Goal: Transaction & Acquisition: Purchase product/service

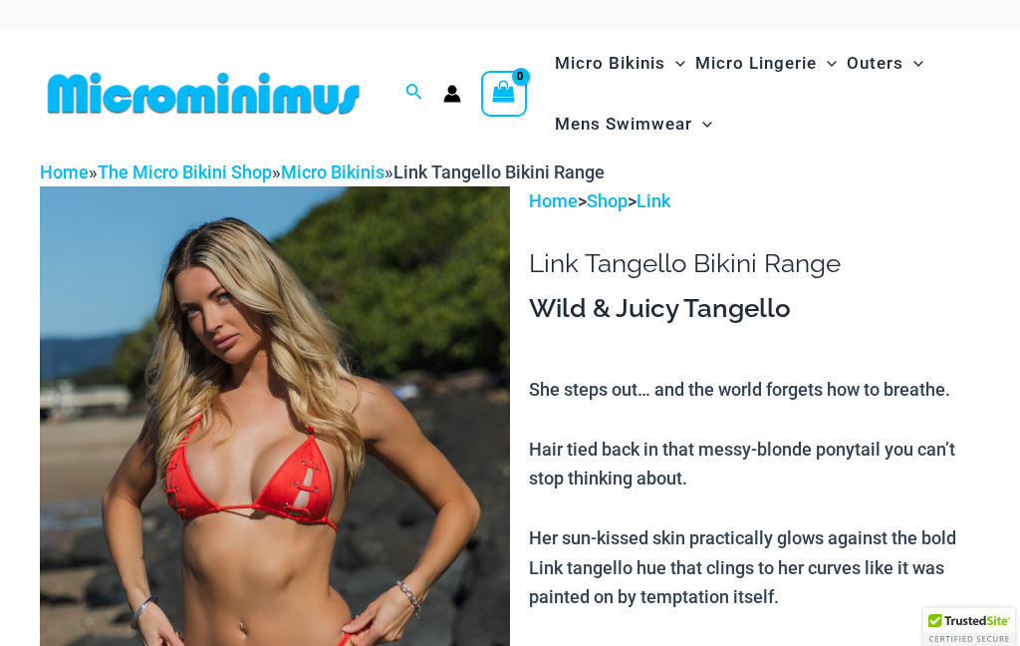
click at [370, 533] on img at bounding box center [275, 538] width 470 height 705
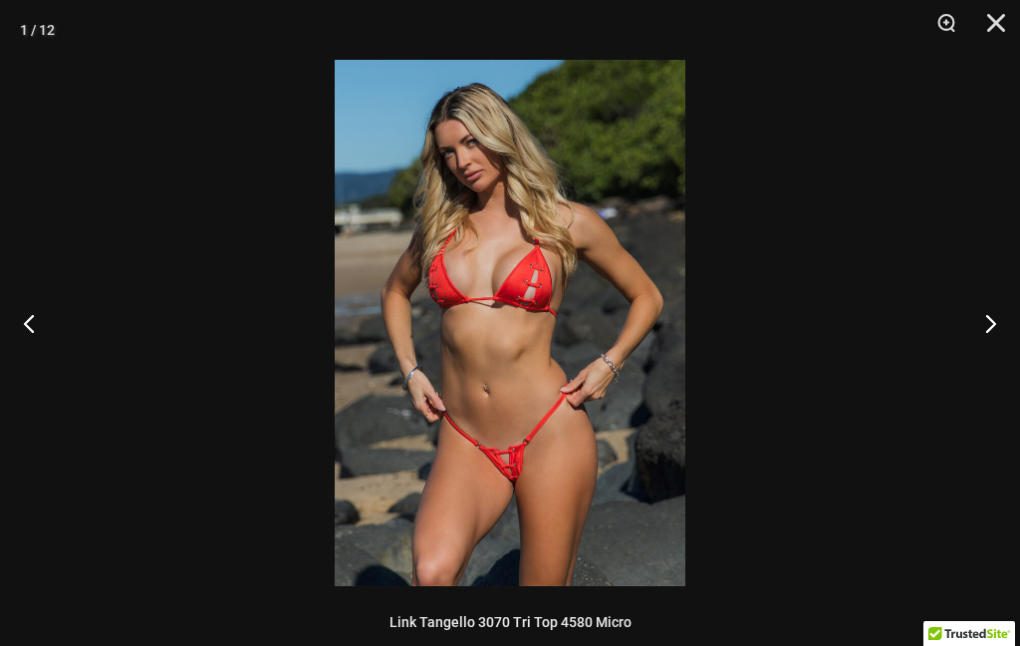
click at [991, 312] on button "Next" at bounding box center [983, 323] width 75 height 100
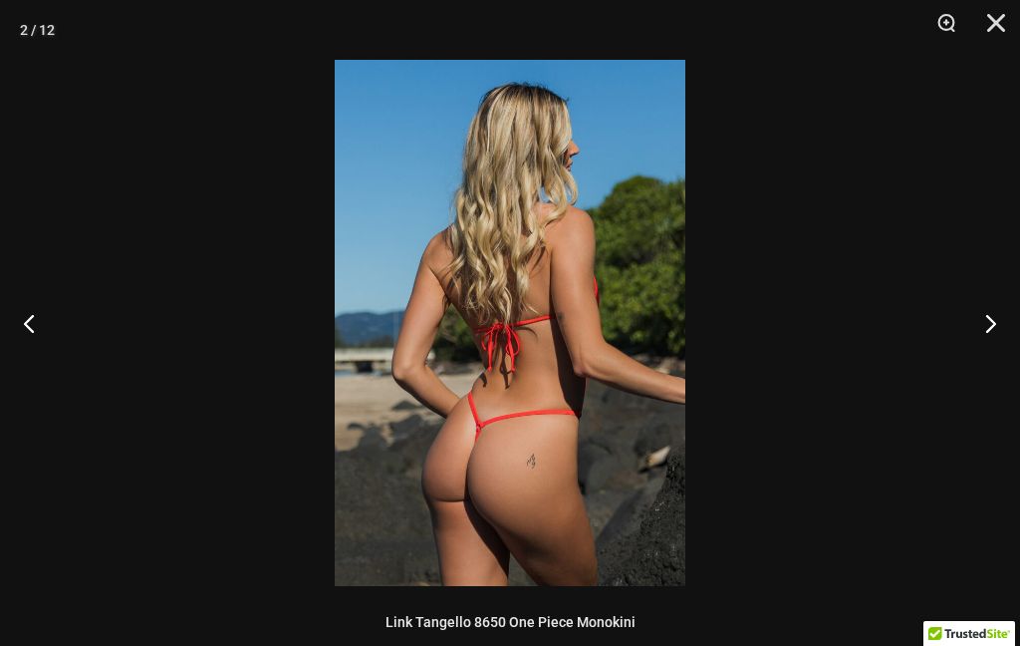
click at [1018, 298] on button "Next" at bounding box center [983, 323] width 75 height 100
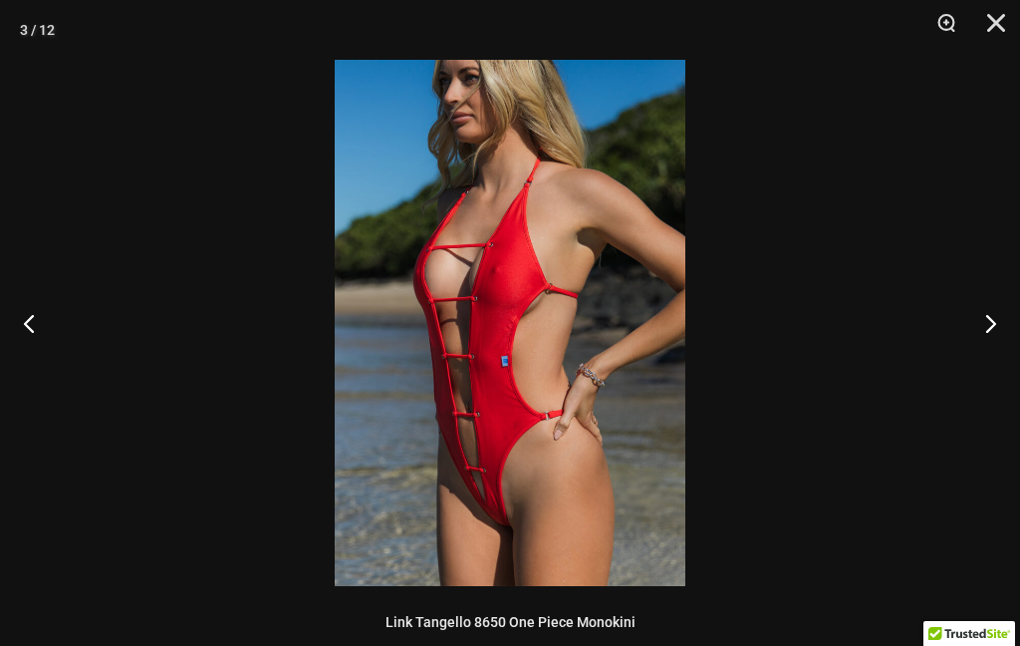
click at [984, 319] on button "Next" at bounding box center [983, 323] width 75 height 100
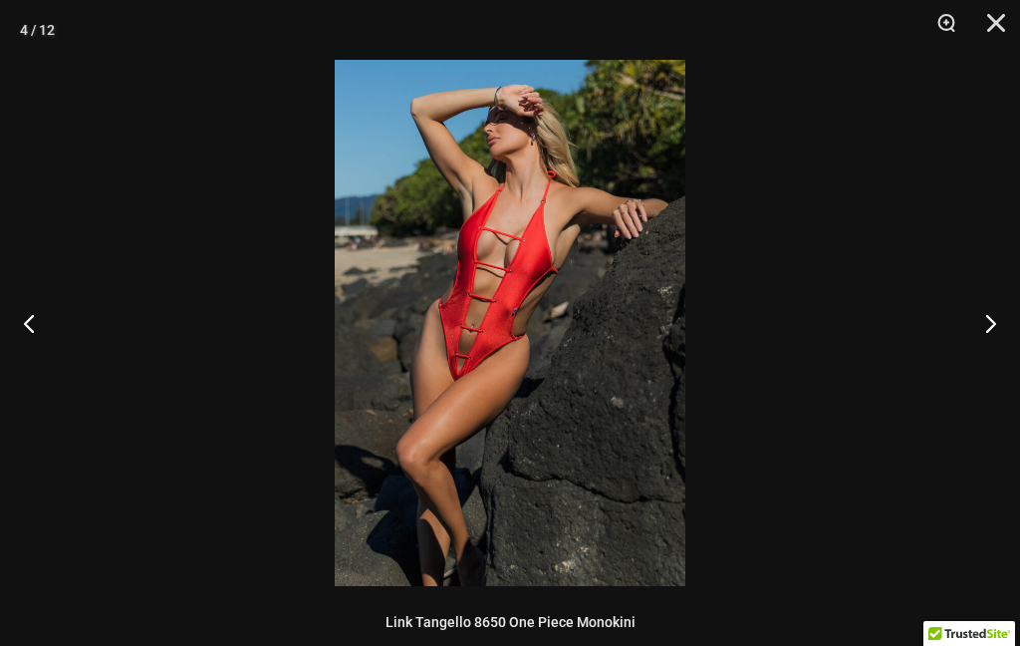
click at [998, 307] on button "Next" at bounding box center [983, 323] width 75 height 100
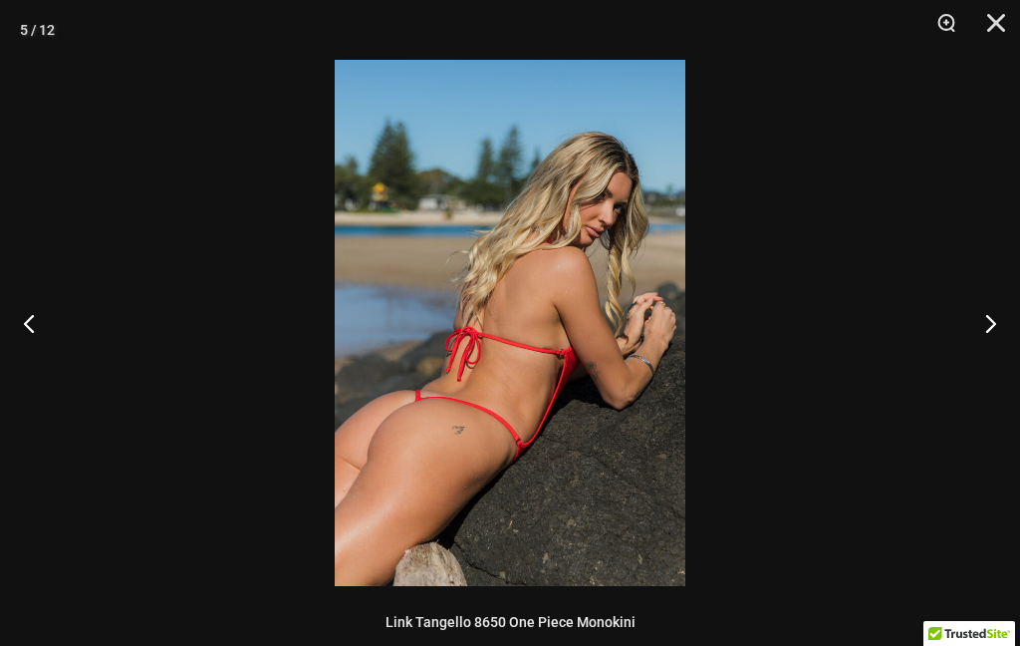
click at [1009, 300] on button "Next" at bounding box center [983, 323] width 75 height 100
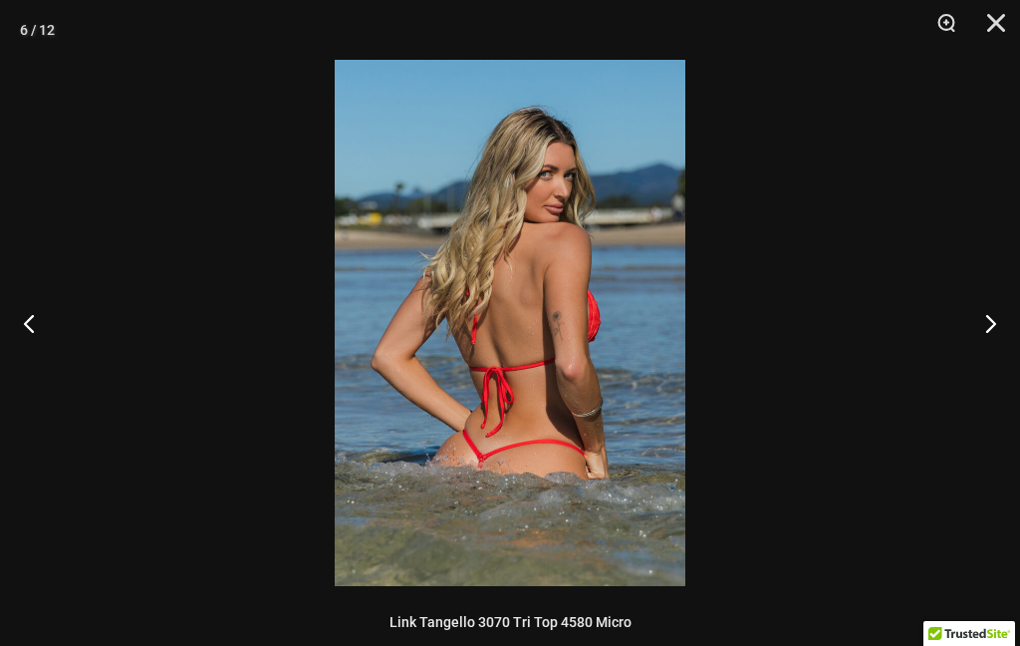
click at [1015, 297] on button "Next" at bounding box center [983, 323] width 75 height 100
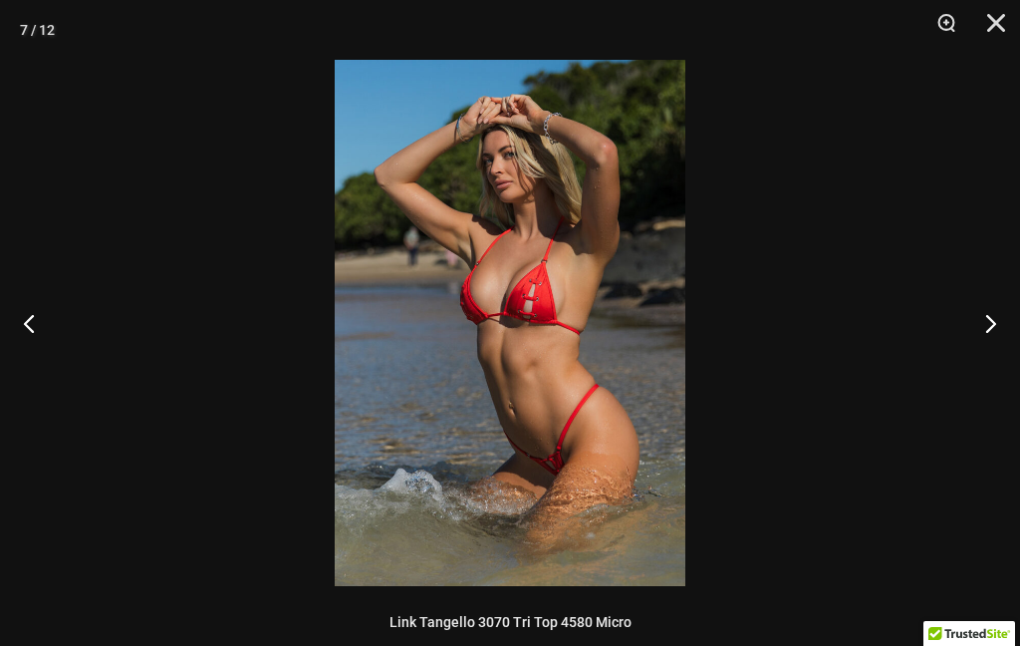
click at [1012, 296] on button "Next" at bounding box center [983, 323] width 75 height 100
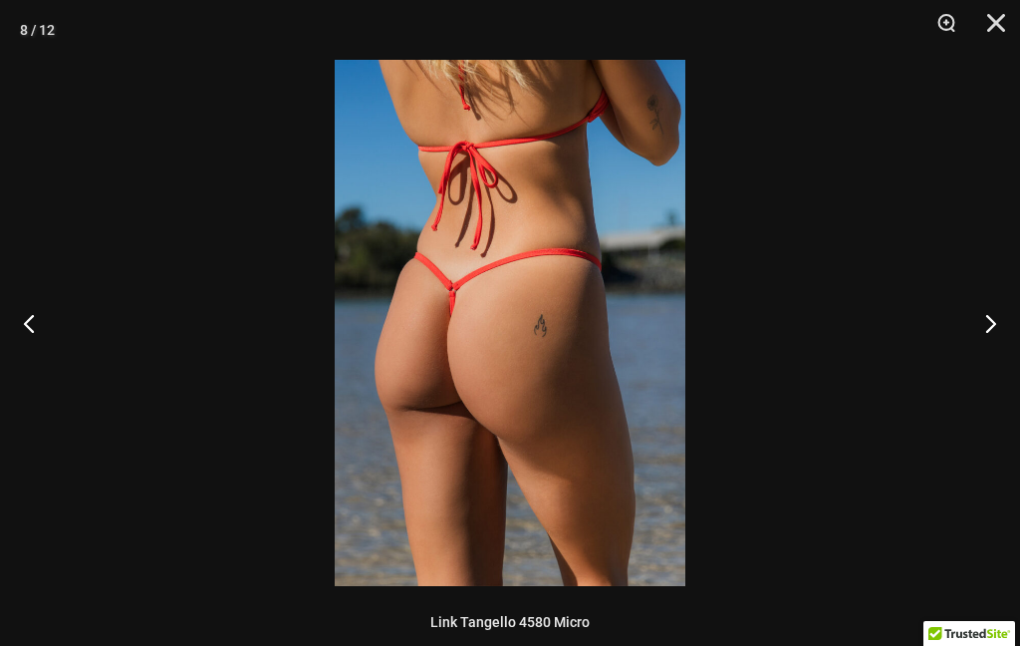
click at [1015, 291] on button "Next" at bounding box center [983, 323] width 75 height 100
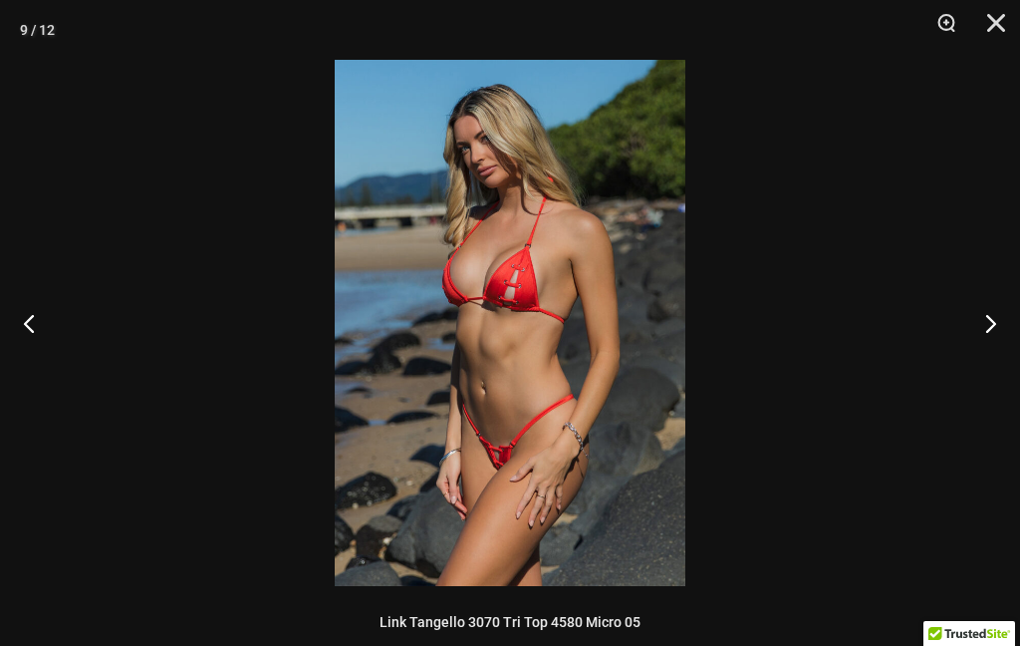
click at [1016, 287] on button "Next" at bounding box center [983, 323] width 75 height 100
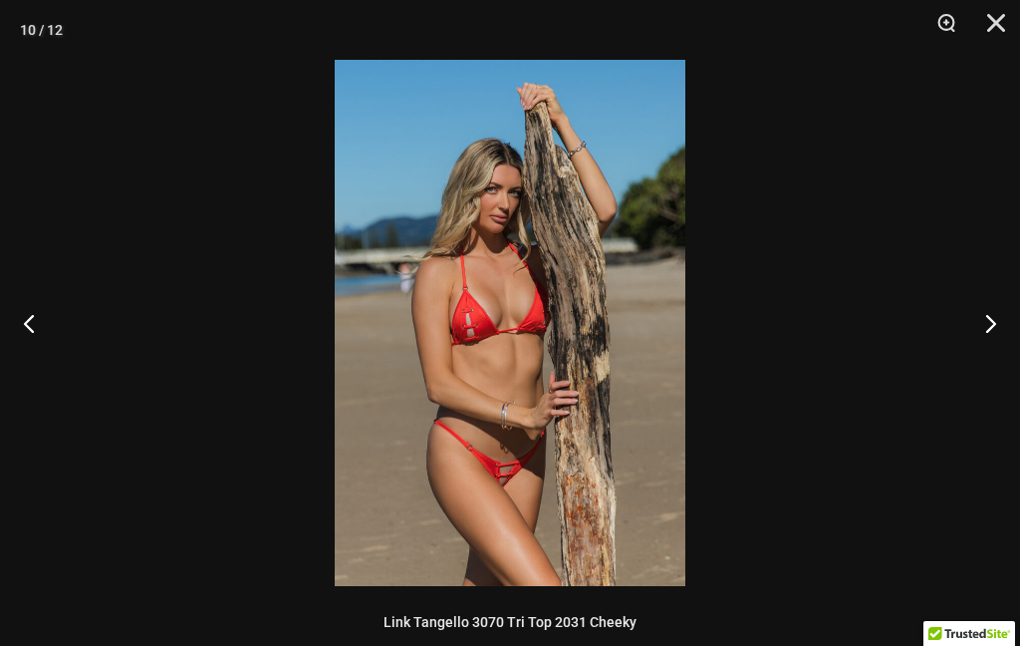
click at [1017, 283] on button "Next" at bounding box center [983, 323] width 75 height 100
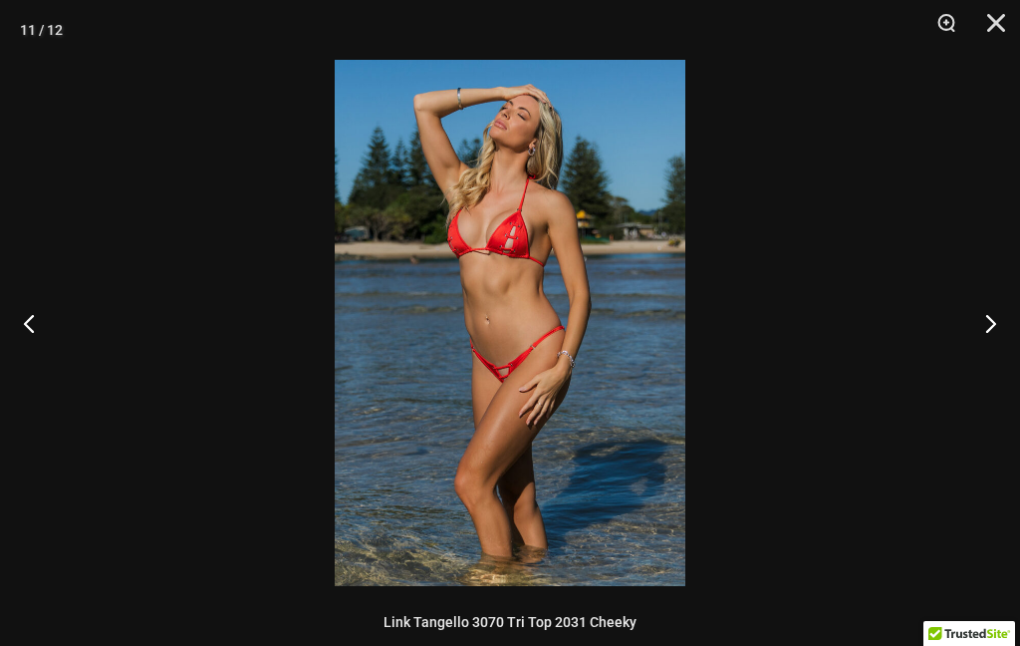
click at [1018, 279] on button "Next" at bounding box center [983, 323] width 75 height 100
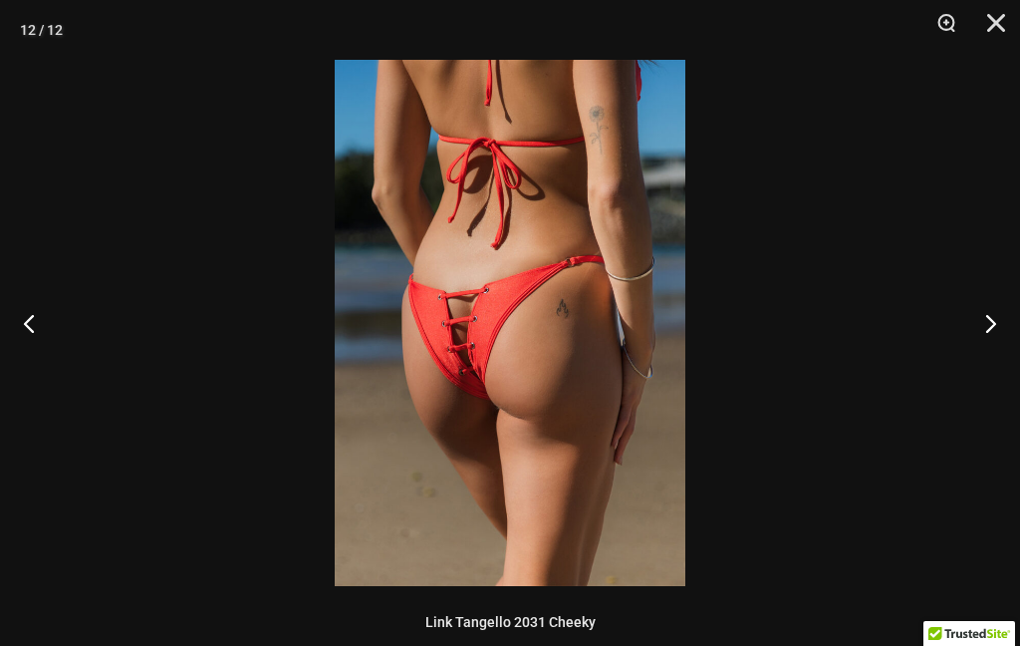
click at [1017, 280] on button "Next" at bounding box center [983, 323] width 75 height 100
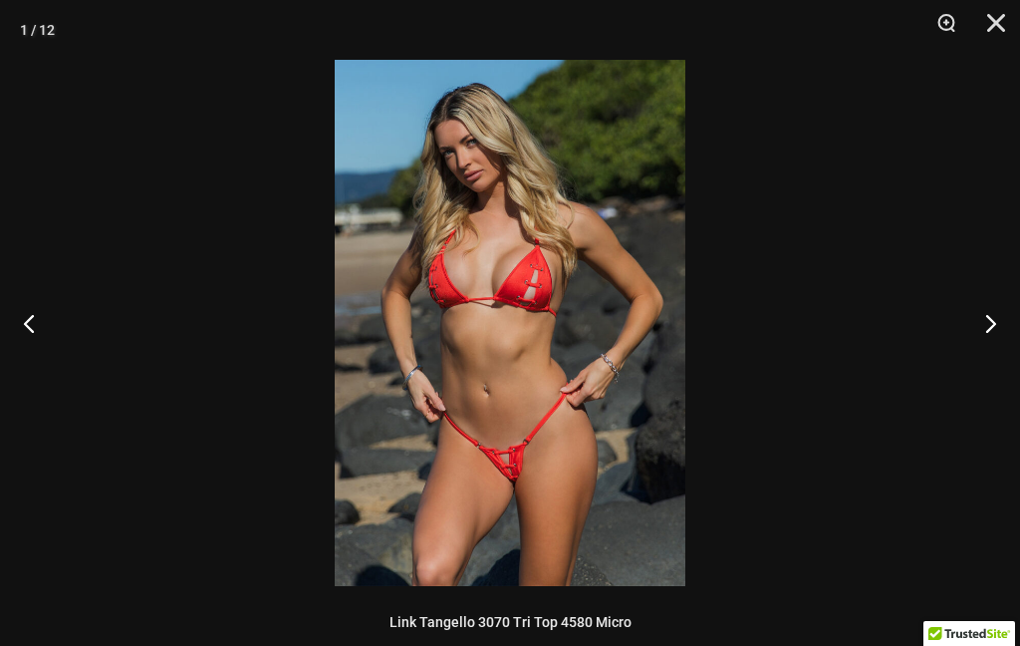
click at [1016, 279] on button "Next" at bounding box center [983, 323] width 75 height 100
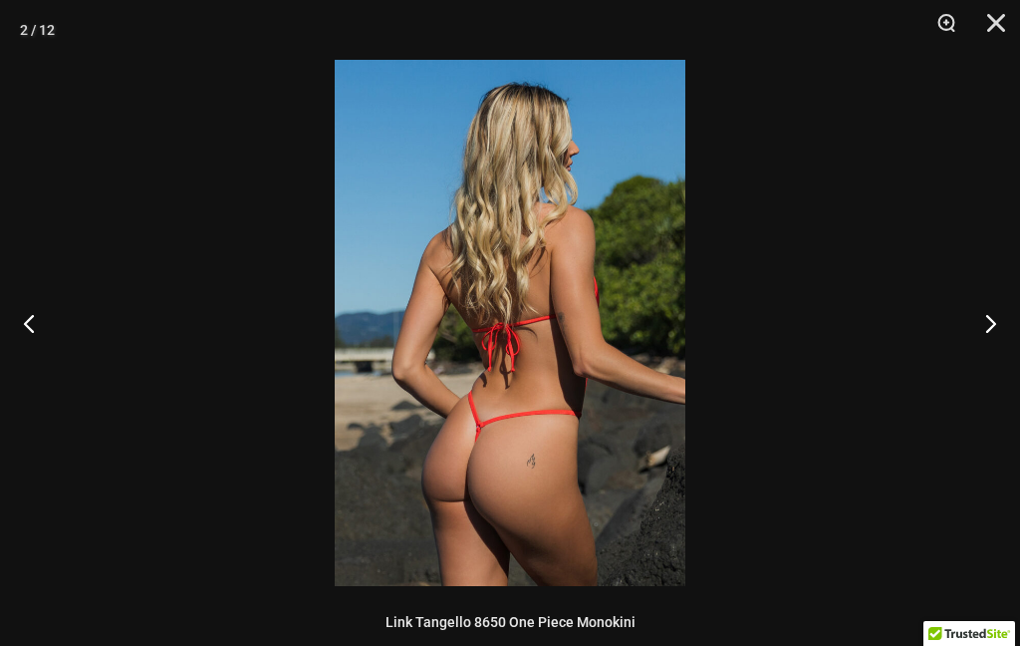
click at [1013, 280] on button "Next" at bounding box center [983, 323] width 75 height 100
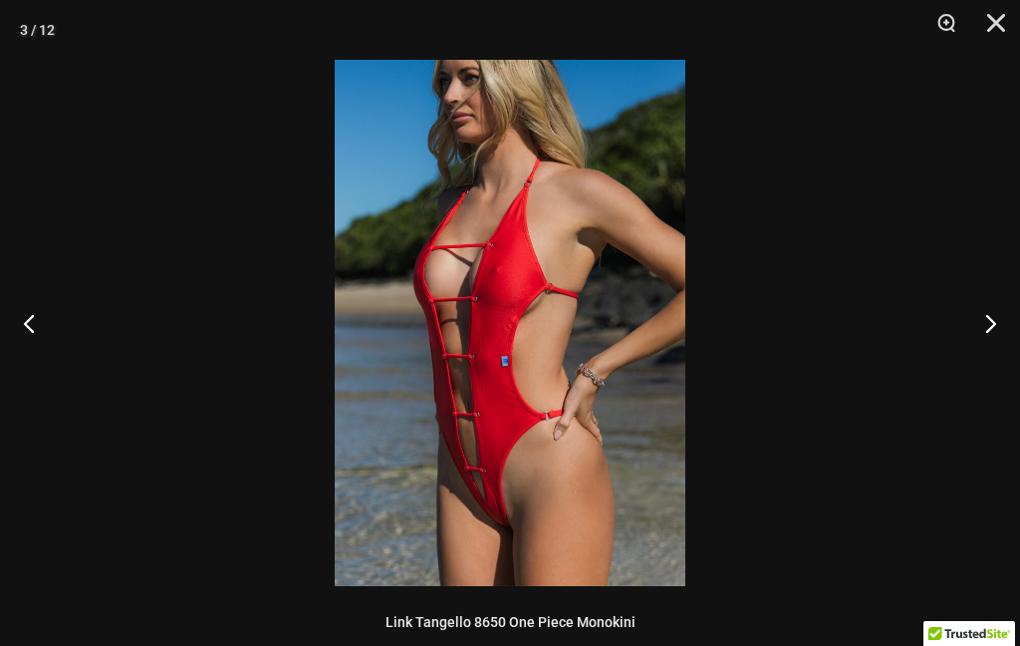
click at [1013, 281] on button "Next" at bounding box center [983, 323] width 75 height 100
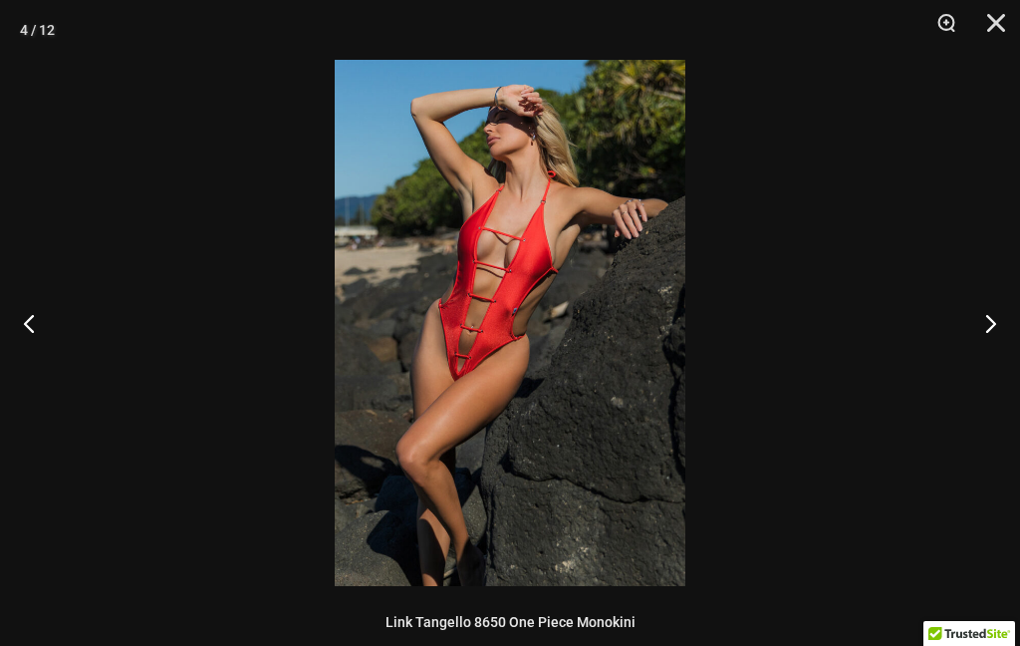
click at [990, 11] on button "Close" at bounding box center [989, 30] width 50 height 60
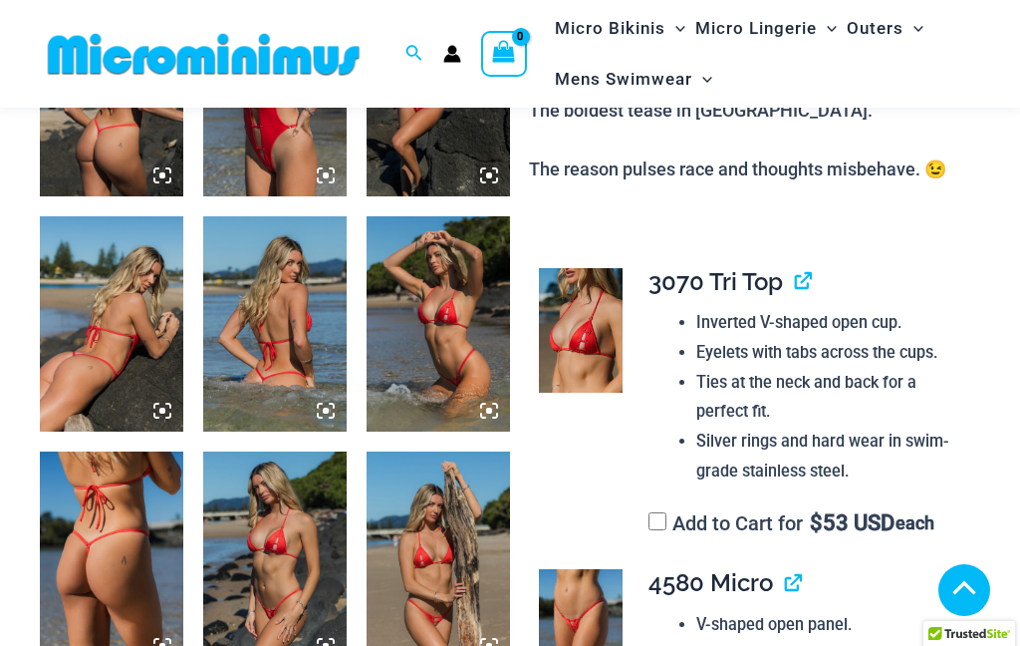
scroll to position [914, 0]
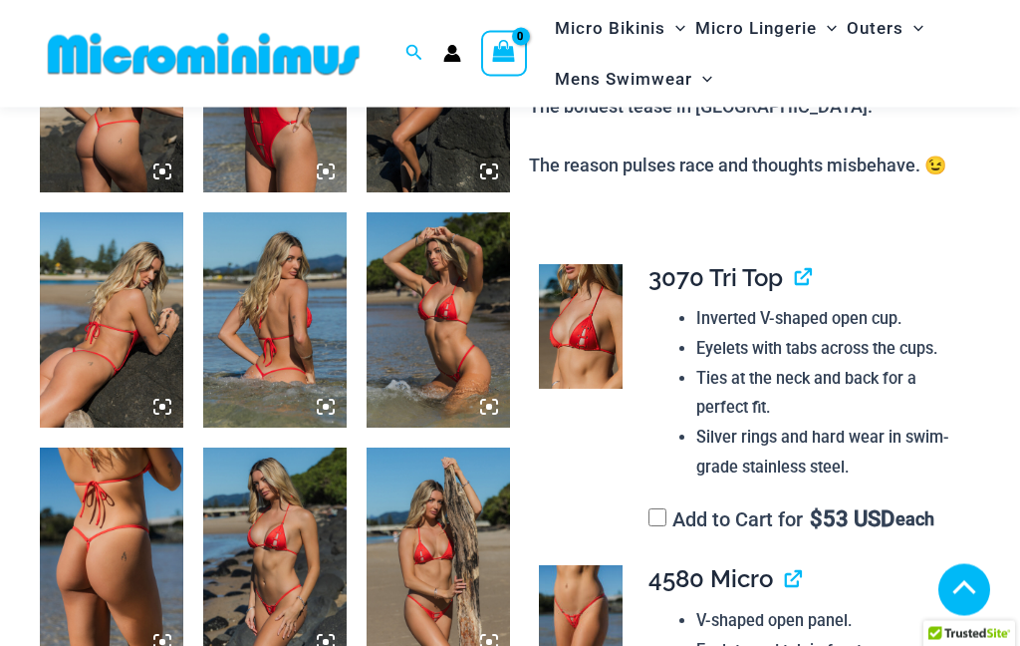
click at [585, 627] on img at bounding box center [581, 629] width 84 height 126
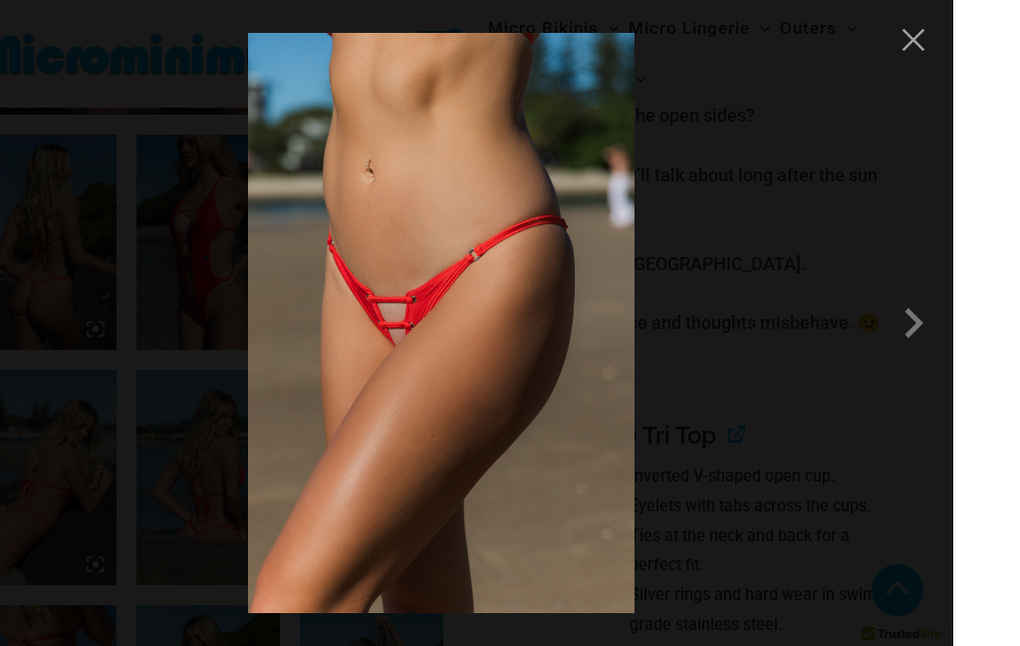
scroll to position [922, 0]
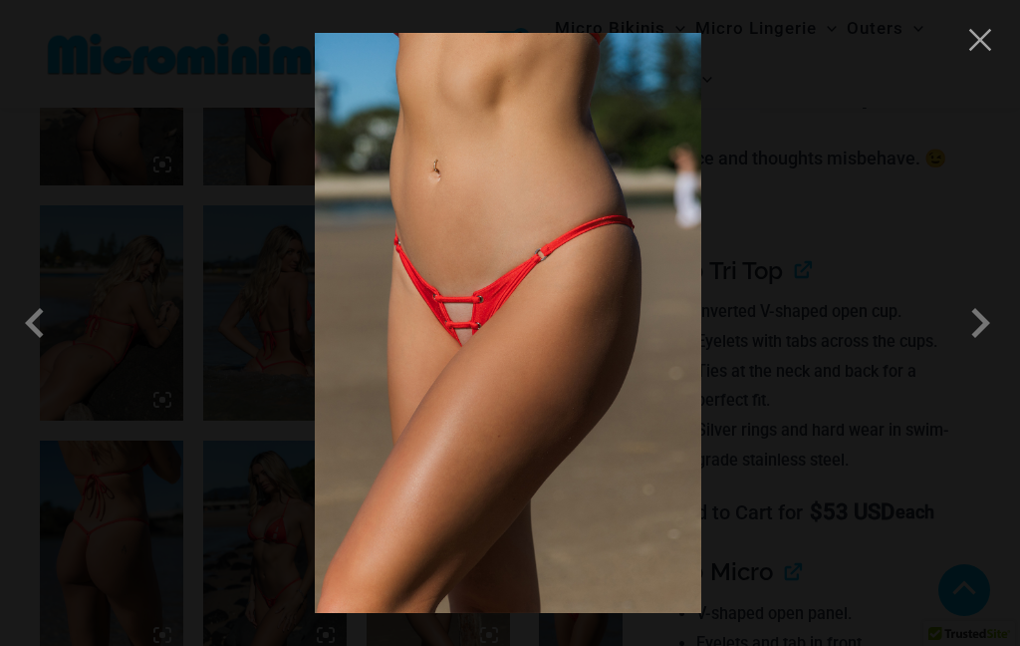
click at [991, 45] on button "Close" at bounding box center [980, 40] width 30 height 30
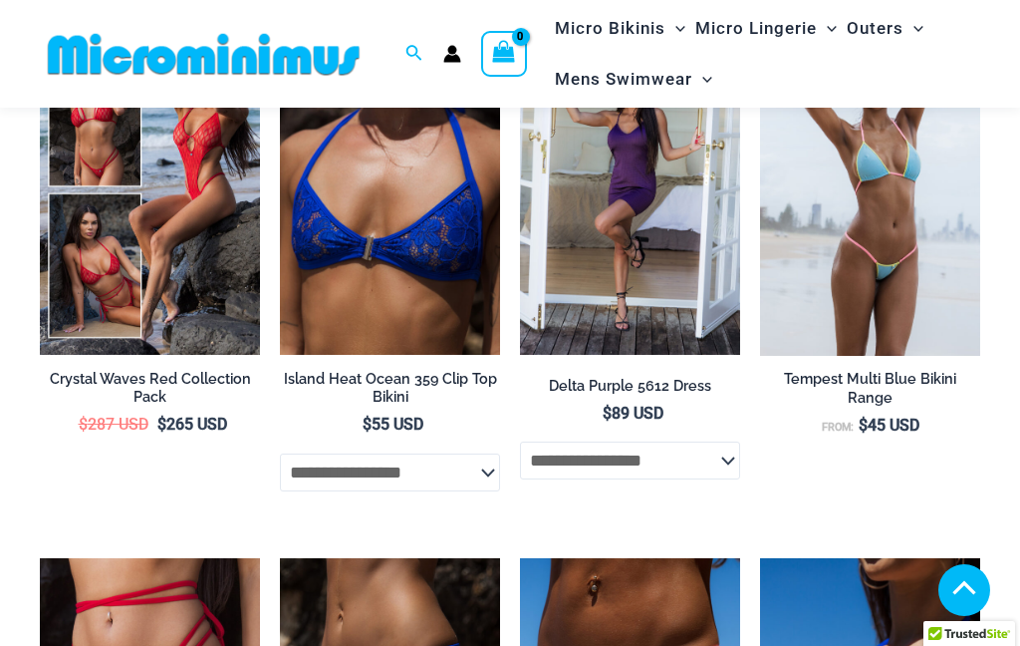
scroll to position [4582, 0]
